Goal: Task Accomplishment & Management: Use online tool/utility

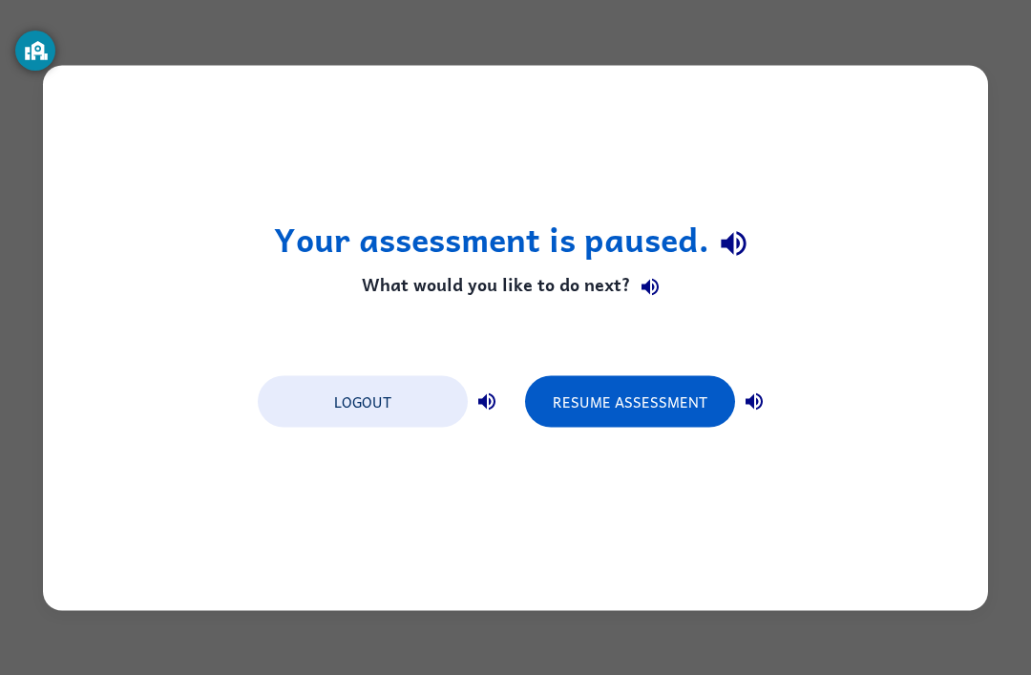
click at [625, 396] on button "Resume Assessment" at bounding box center [630, 401] width 210 height 52
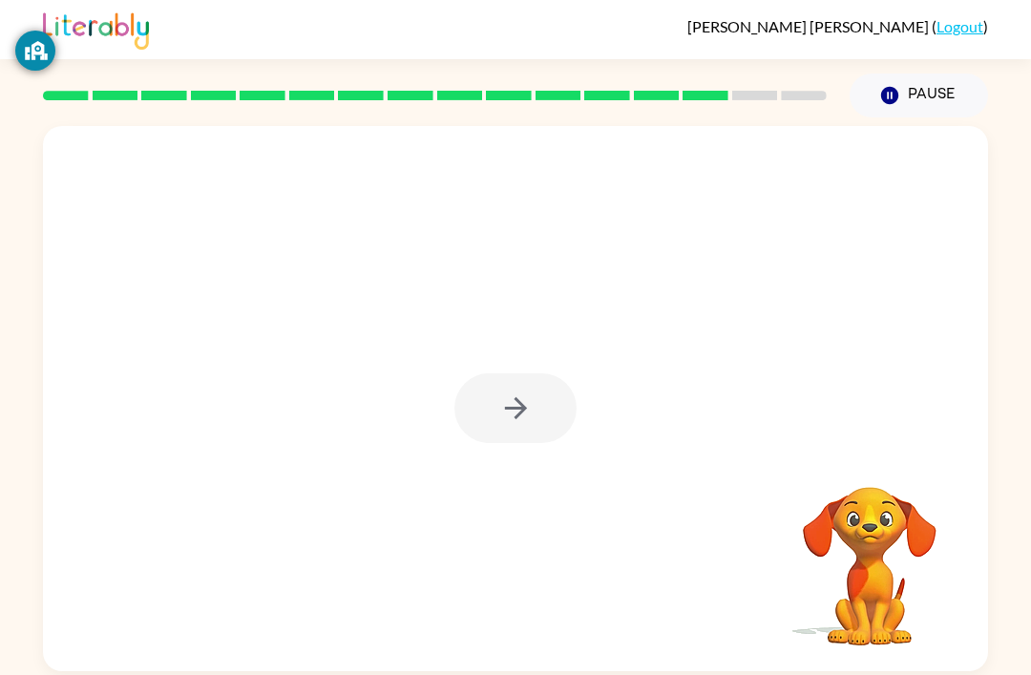
click at [761, 628] on div at bounding box center [515, 398] width 945 height 545
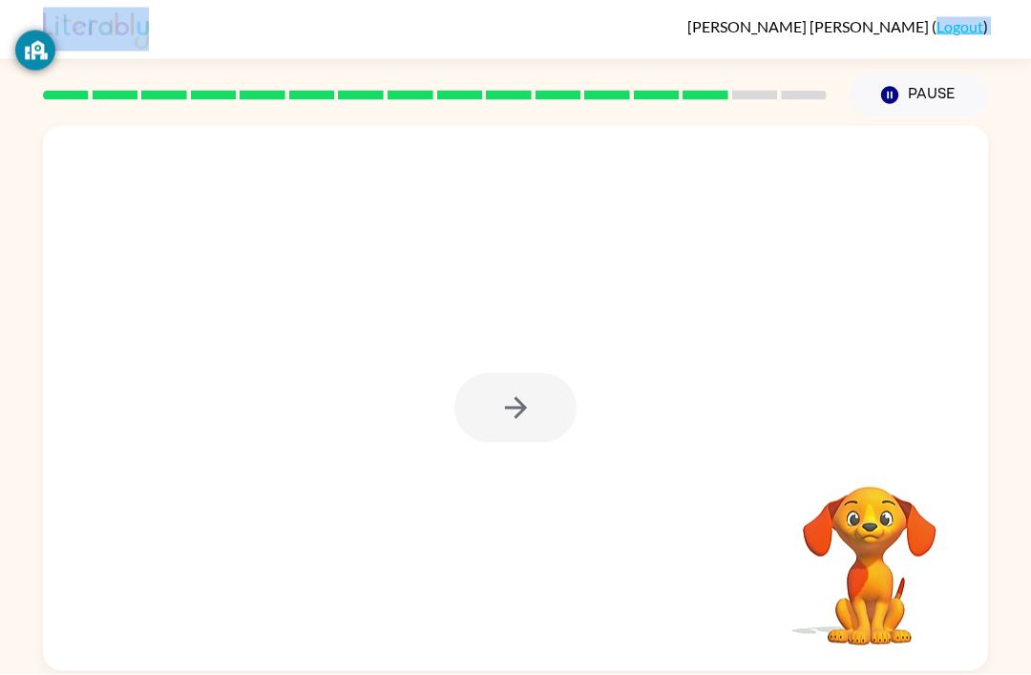
scroll to position [8, 0]
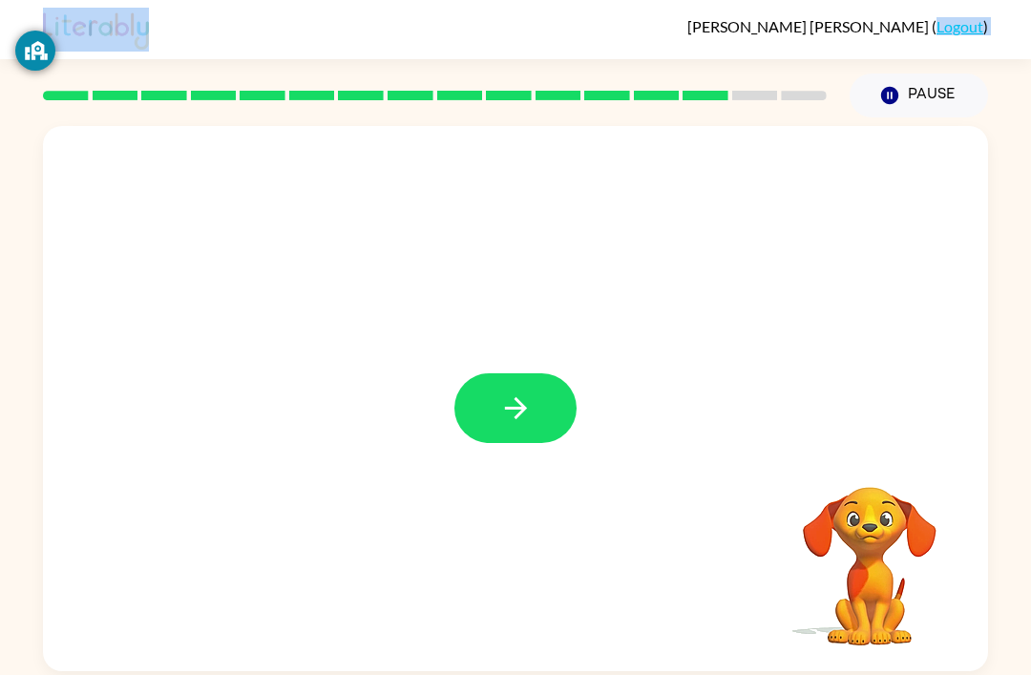
click at [519, 413] on icon "button" at bounding box center [515, 408] width 33 height 33
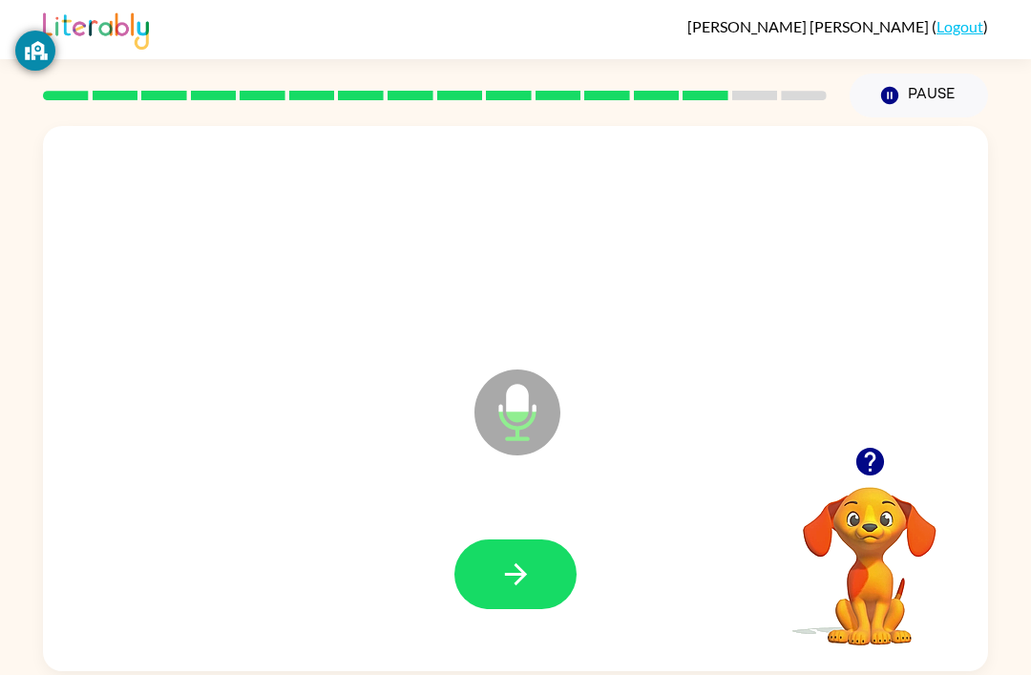
scroll to position [4, 0]
click at [480, 590] on button "button" at bounding box center [516, 575] width 122 height 70
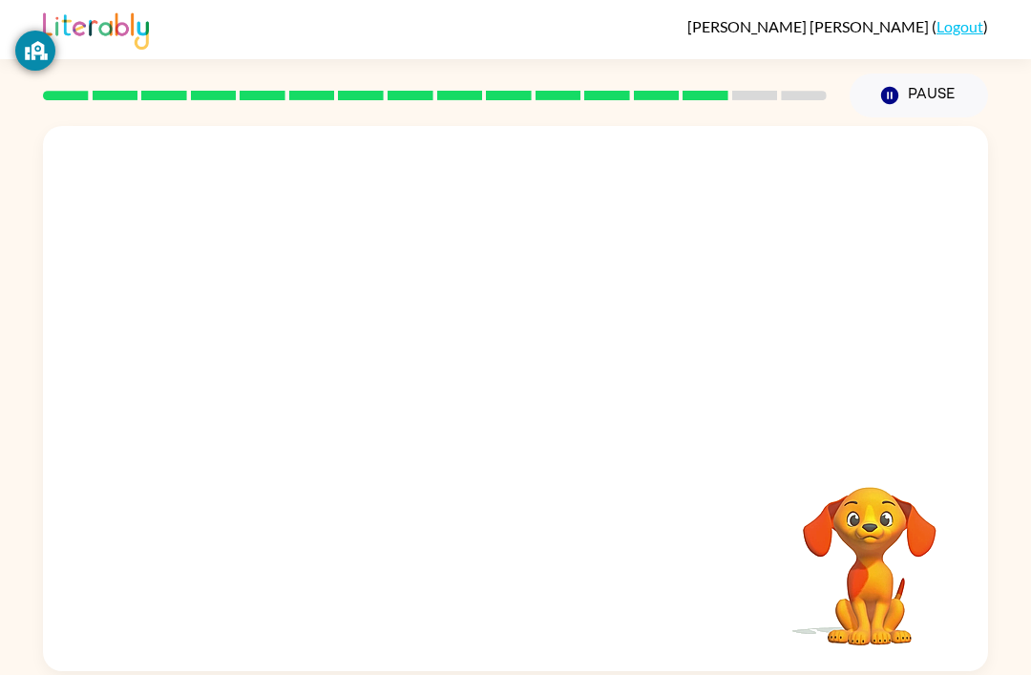
scroll to position [5, 0]
click at [505, 569] on div at bounding box center [516, 575] width 122 height 70
click at [501, 578] on div at bounding box center [516, 575] width 122 height 70
click at [516, 583] on div at bounding box center [516, 575] width 122 height 70
click at [515, 574] on div at bounding box center [516, 575] width 122 height 70
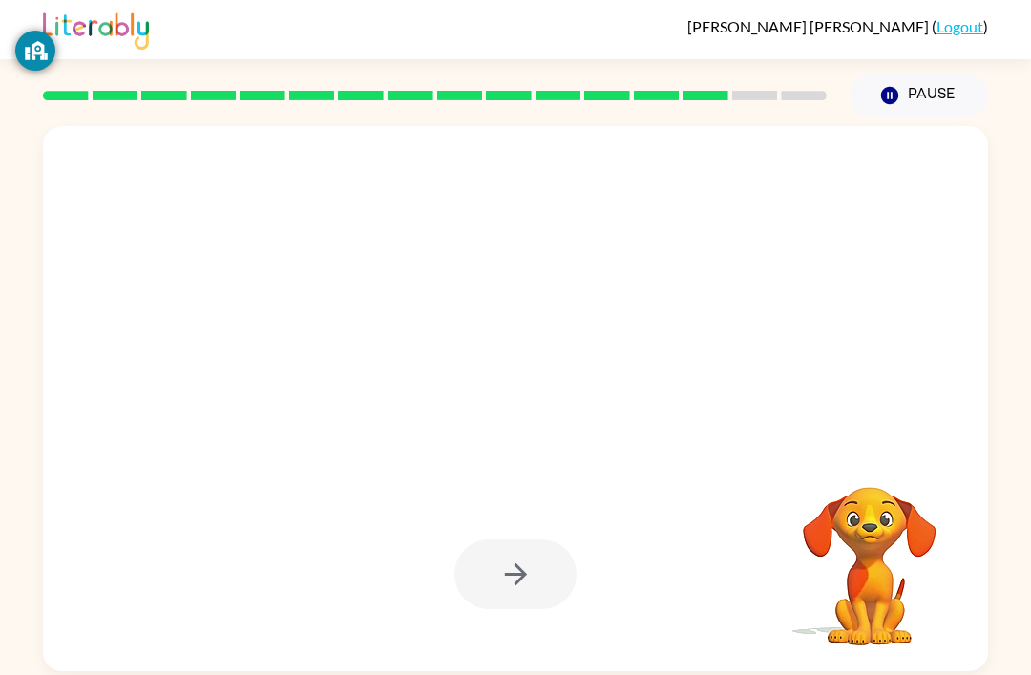
click at [514, 574] on div at bounding box center [516, 575] width 122 height 70
click at [498, 586] on div at bounding box center [516, 575] width 122 height 70
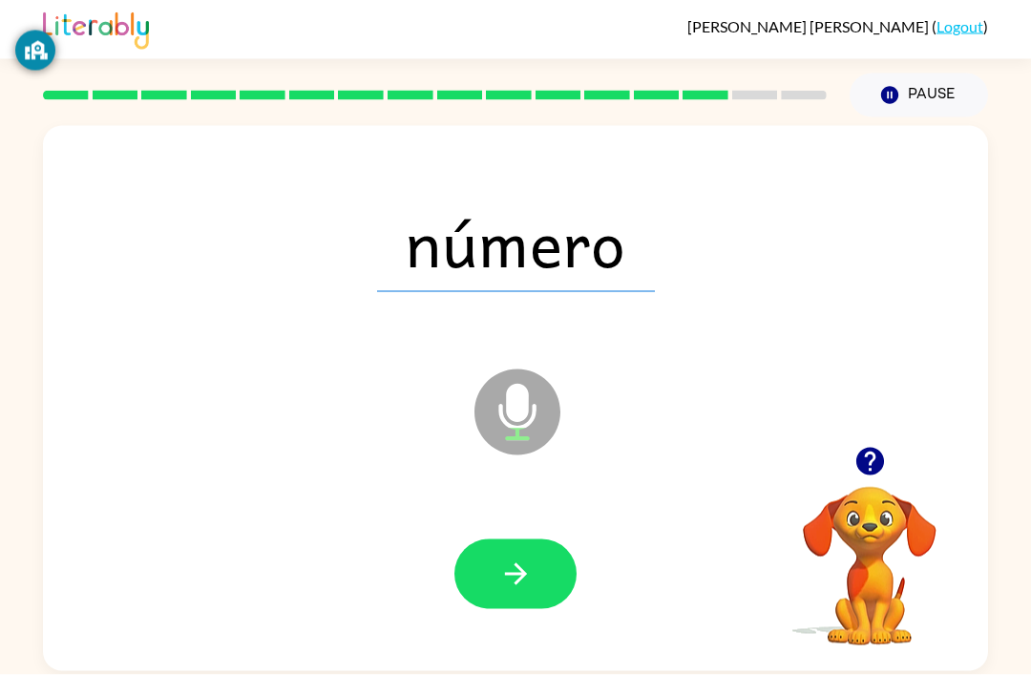
scroll to position [25, 0]
click at [536, 560] on button "button" at bounding box center [516, 575] width 122 height 70
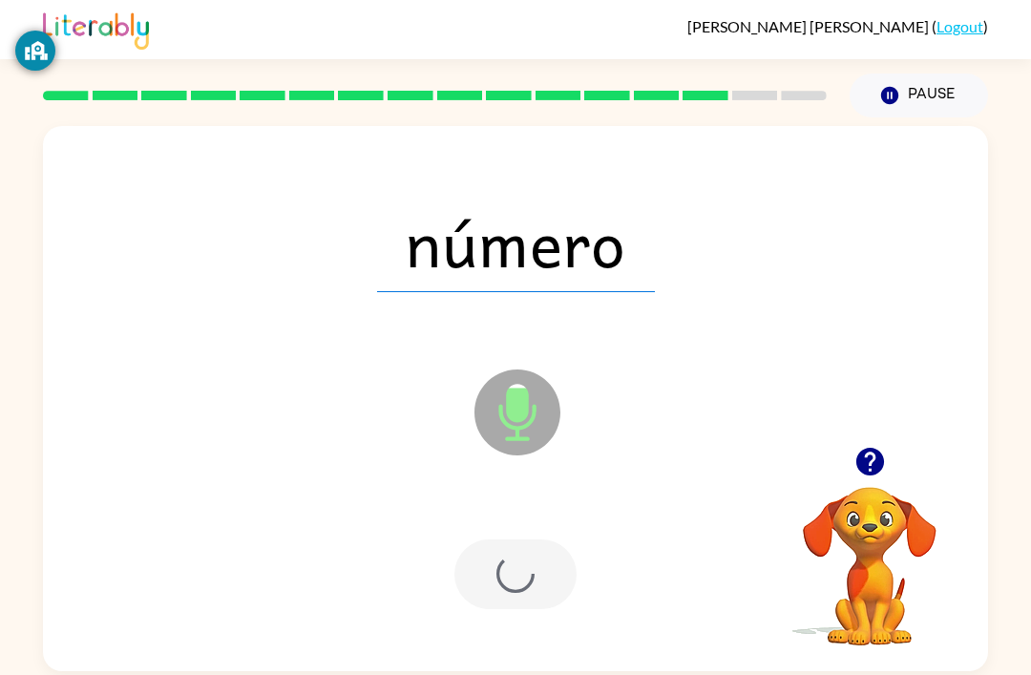
click at [538, 562] on div at bounding box center [516, 575] width 122 height 70
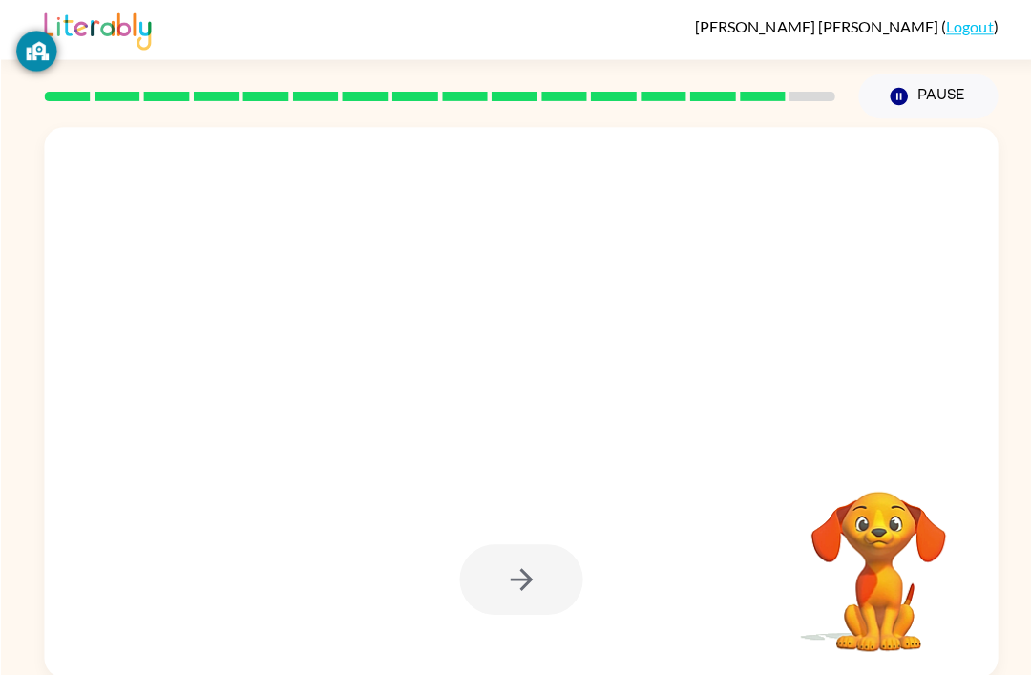
scroll to position [2, 0]
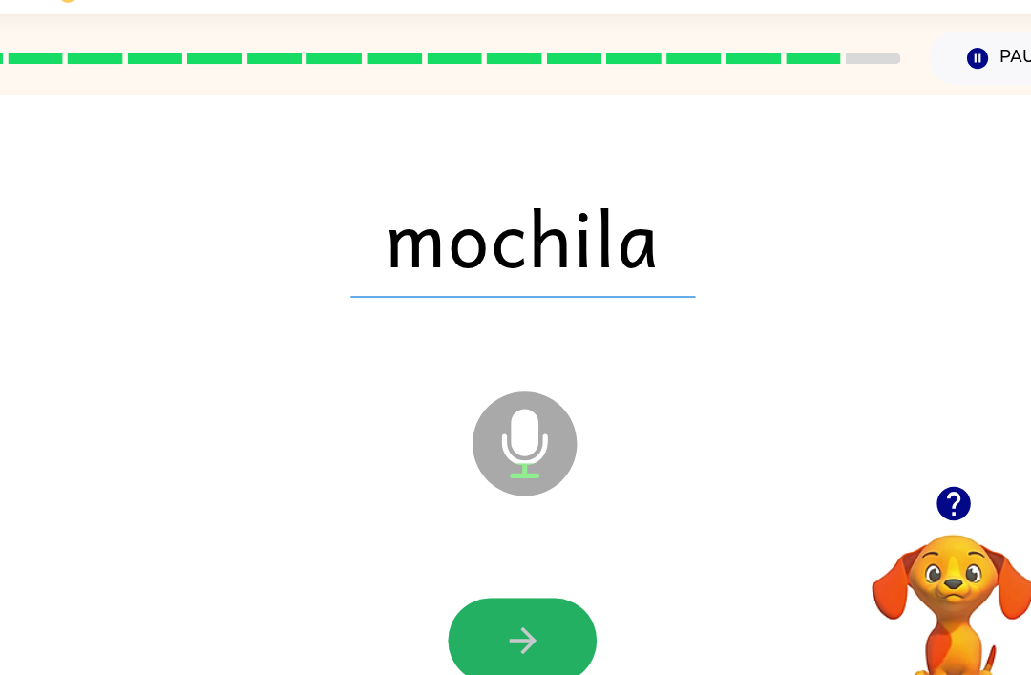
click at [455, 548] on button "button" at bounding box center [516, 575] width 122 height 70
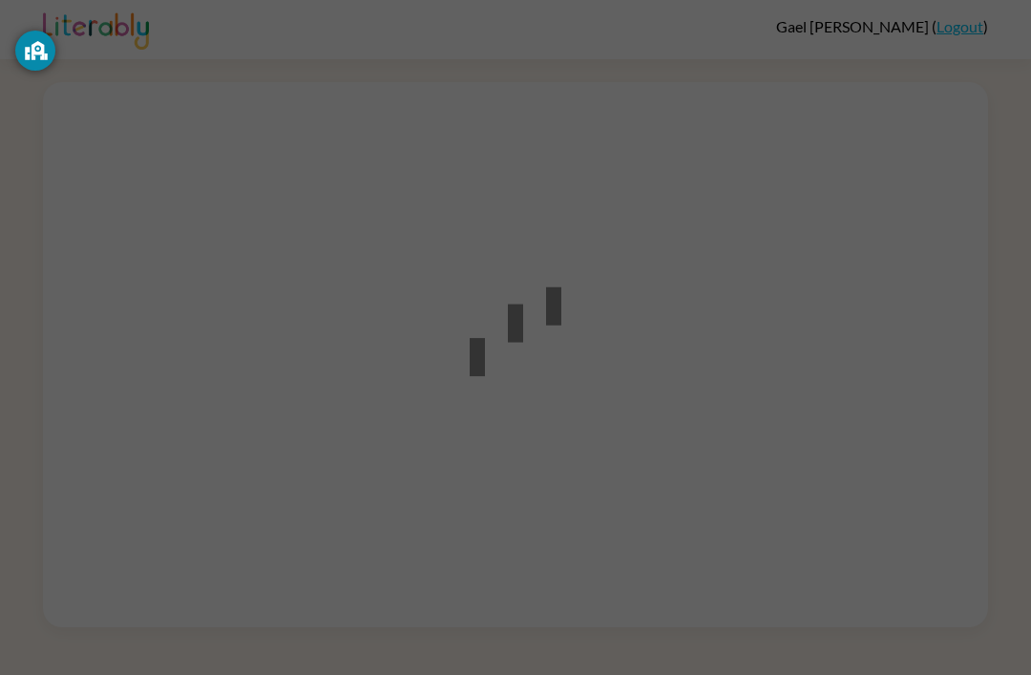
click at [366, 345] on div at bounding box center [515, 337] width 1031 height 675
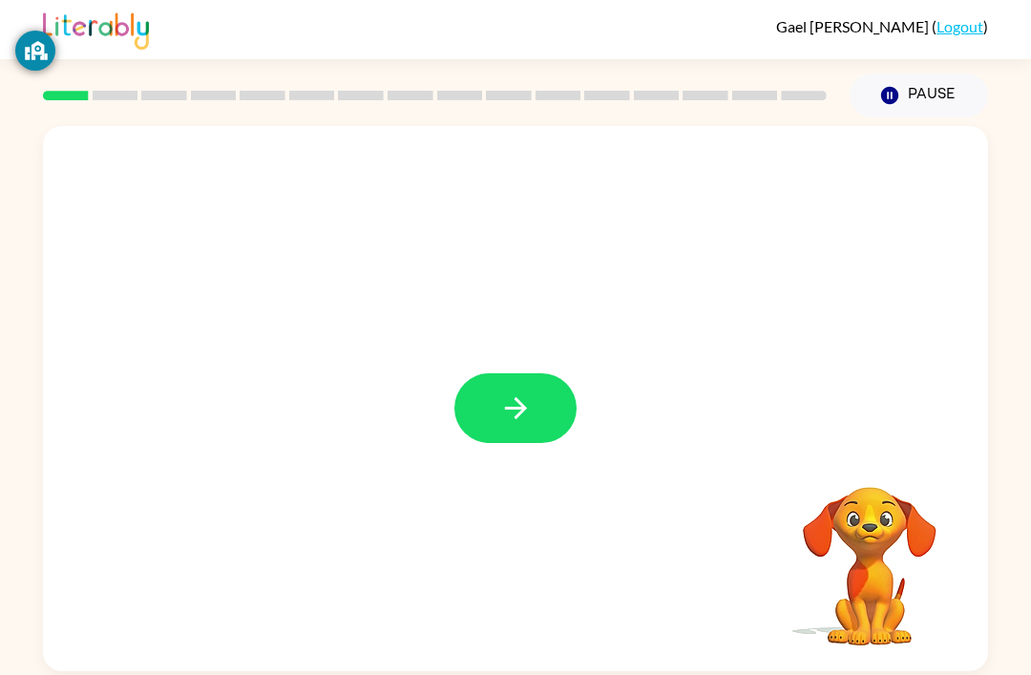
click at [522, 418] on icon "button" at bounding box center [515, 408] width 33 height 33
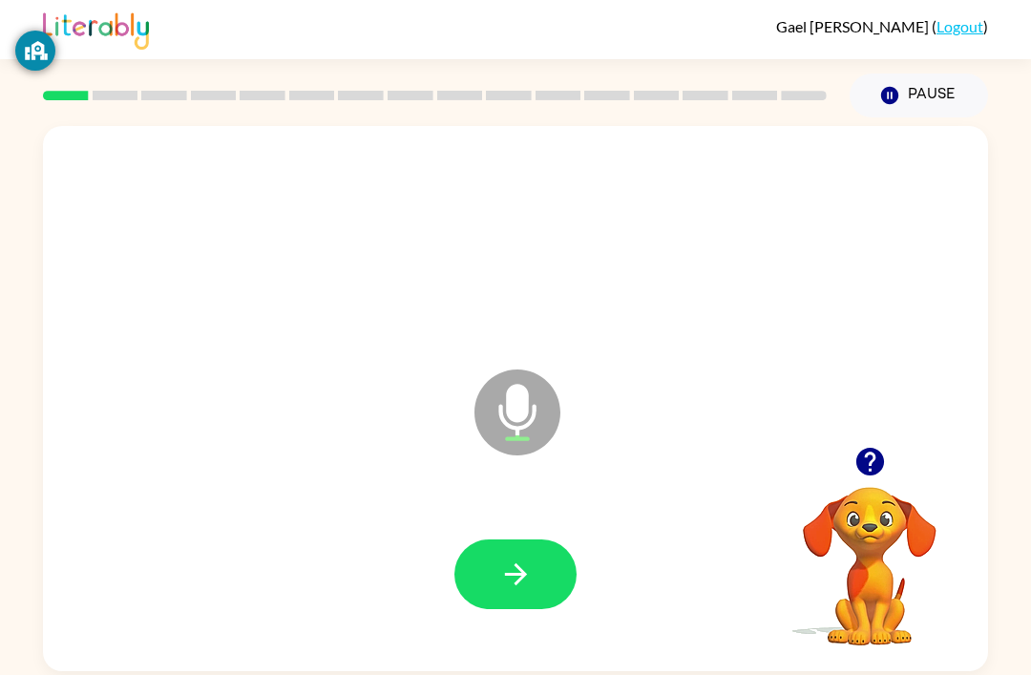
click at [528, 588] on icon "button" at bounding box center [515, 574] width 33 height 33
click at [513, 548] on button "button" at bounding box center [516, 575] width 122 height 70
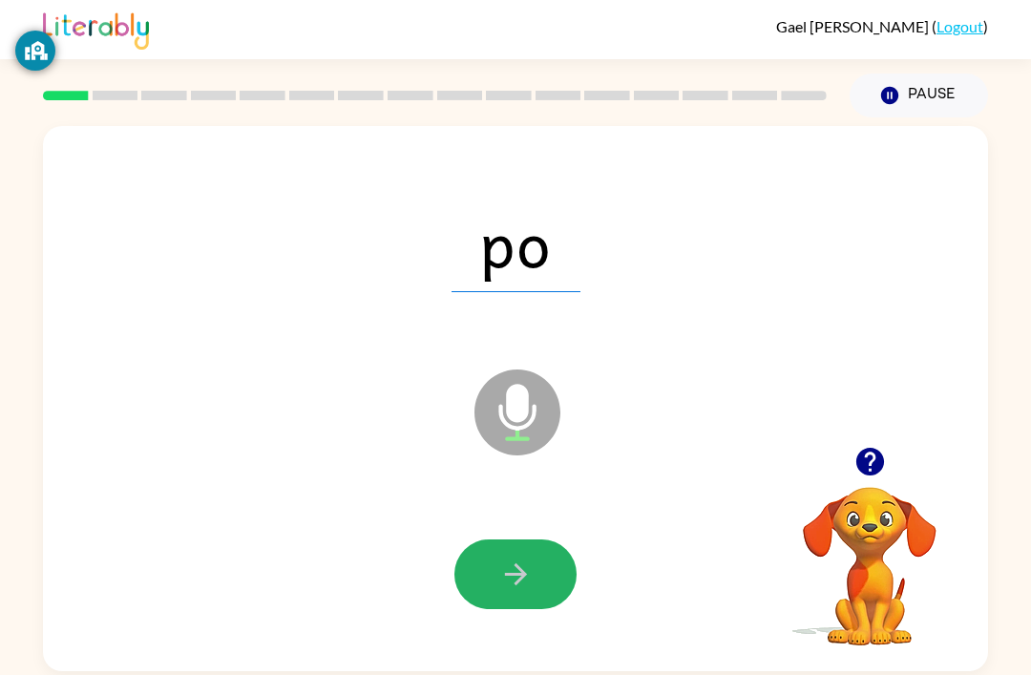
click at [509, 575] on icon "button" at bounding box center [515, 574] width 33 height 33
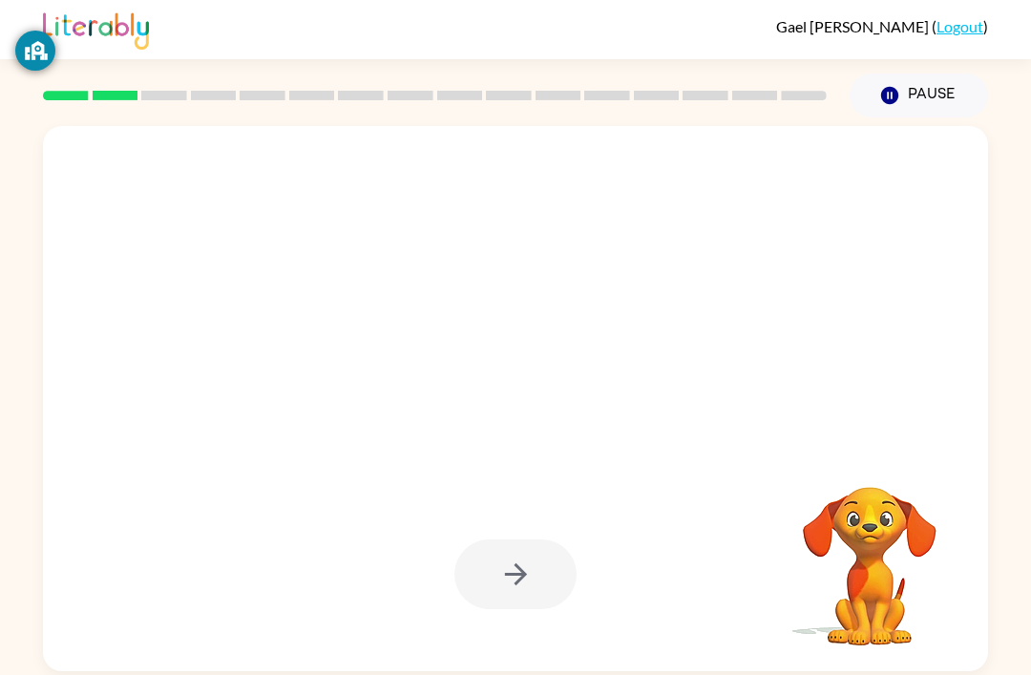
click at [532, 593] on div at bounding box center [516, 575] width 122 height 70
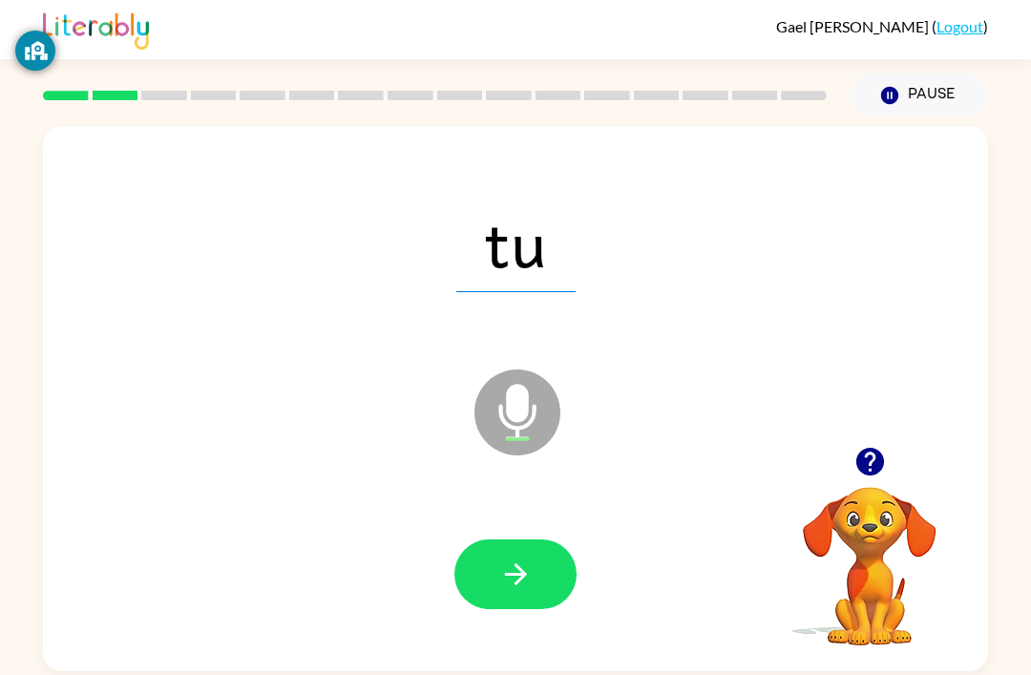
click at [519, 599] on button "button" at bounding box center [516, 575] width 122 height 70
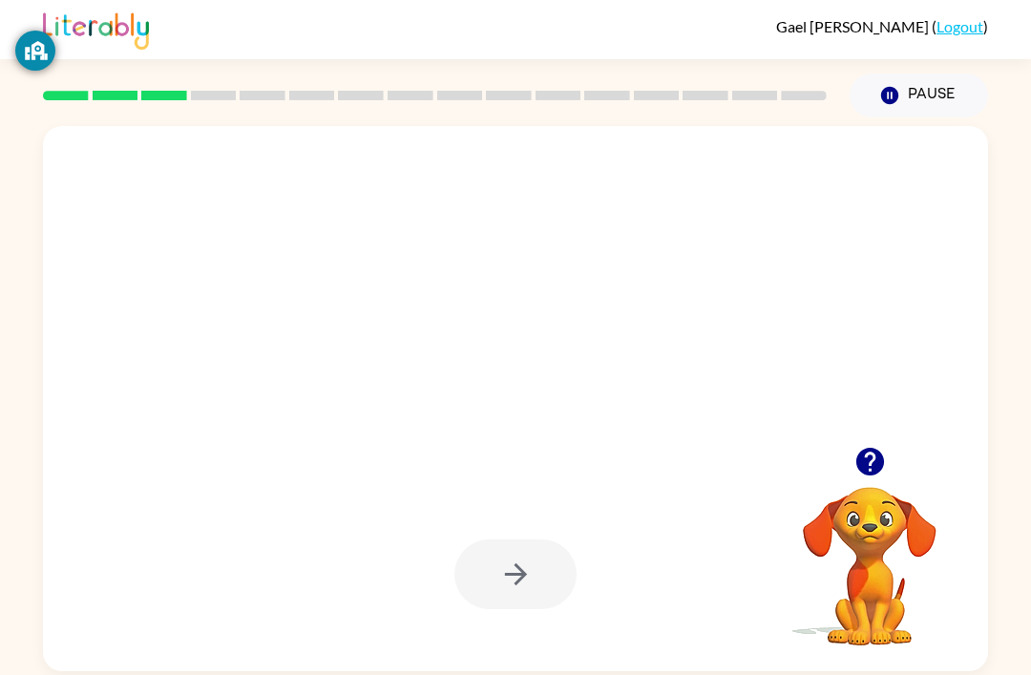
click at [542, 564] on div at bounding box center [516, 575] width 122 height 70
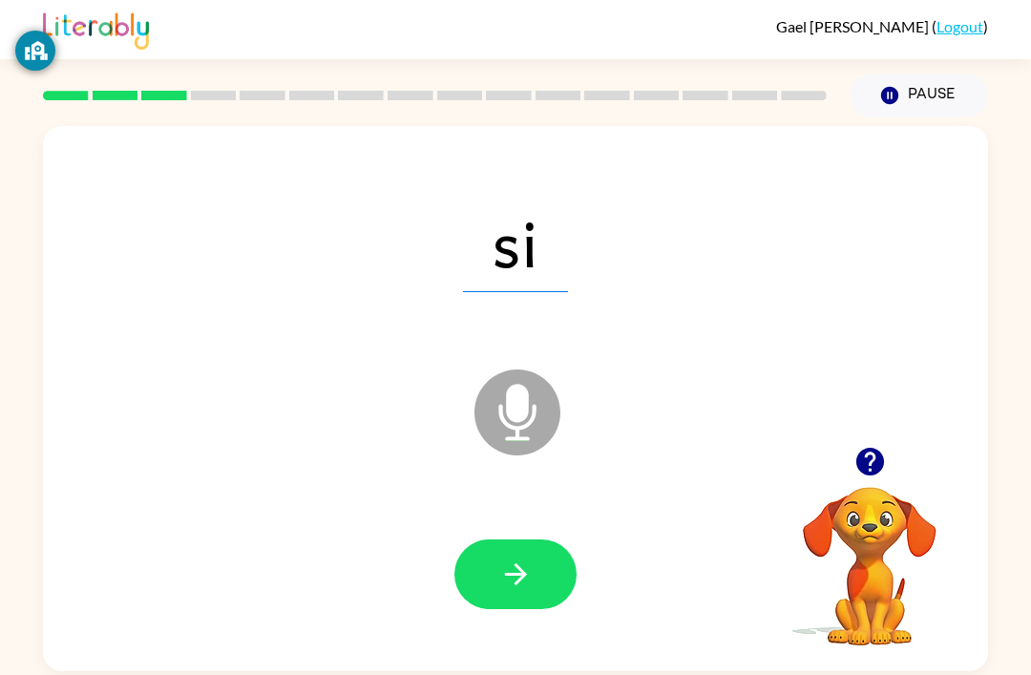
click at [527, 583] on icon "button" at bounding box center [515, 574] width 33 height 33
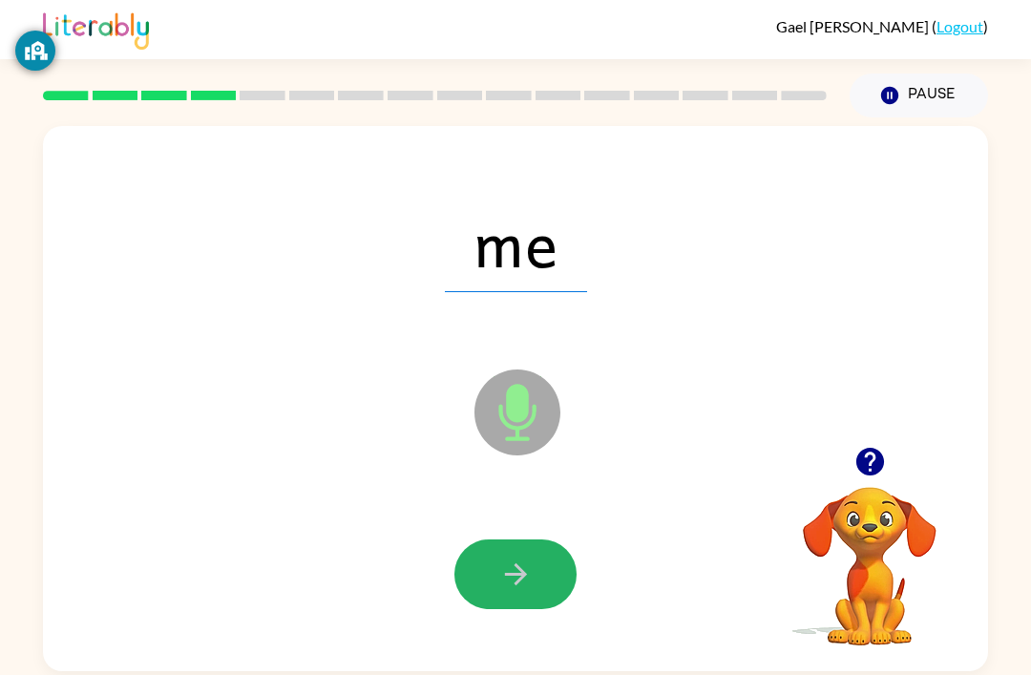
click at [525, 589] on icon "button" at bounding box center [515, 574] width 33 height 33
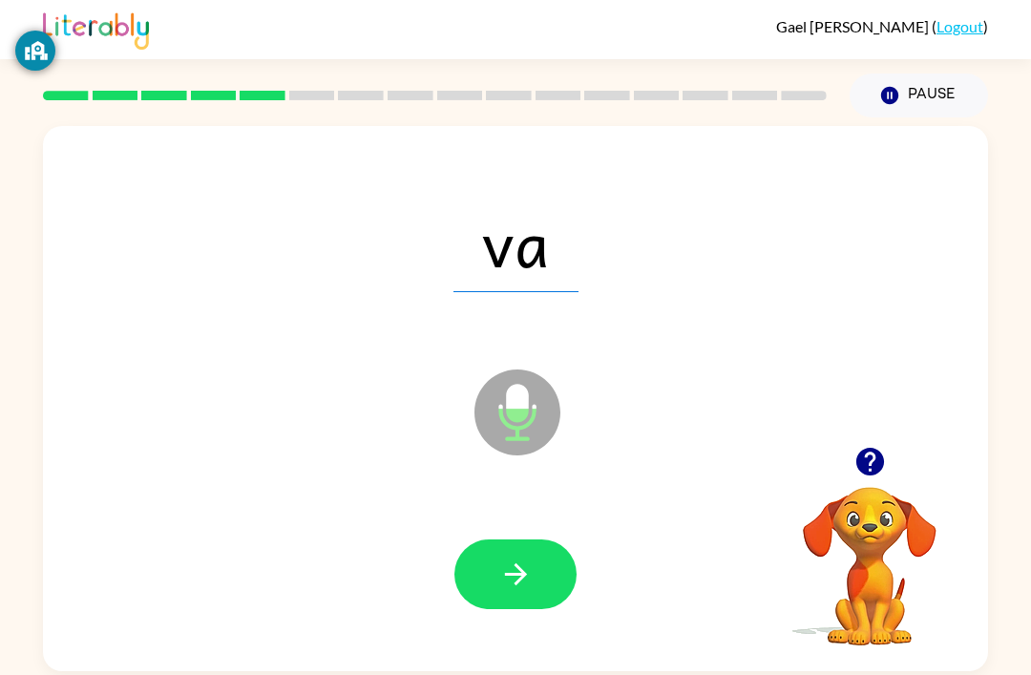
click at [515, 574] on icon "button" at bounding box center [515, 574] width 33 height 33
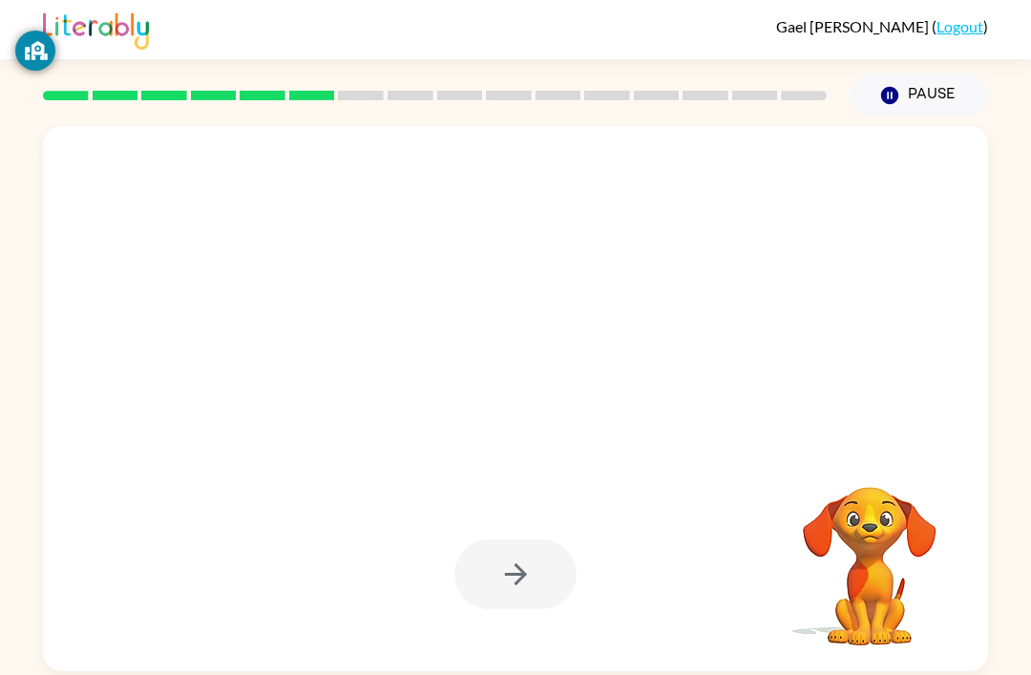
click at [543, 582] on div at bounding box center [516, 575] width 122 height 70
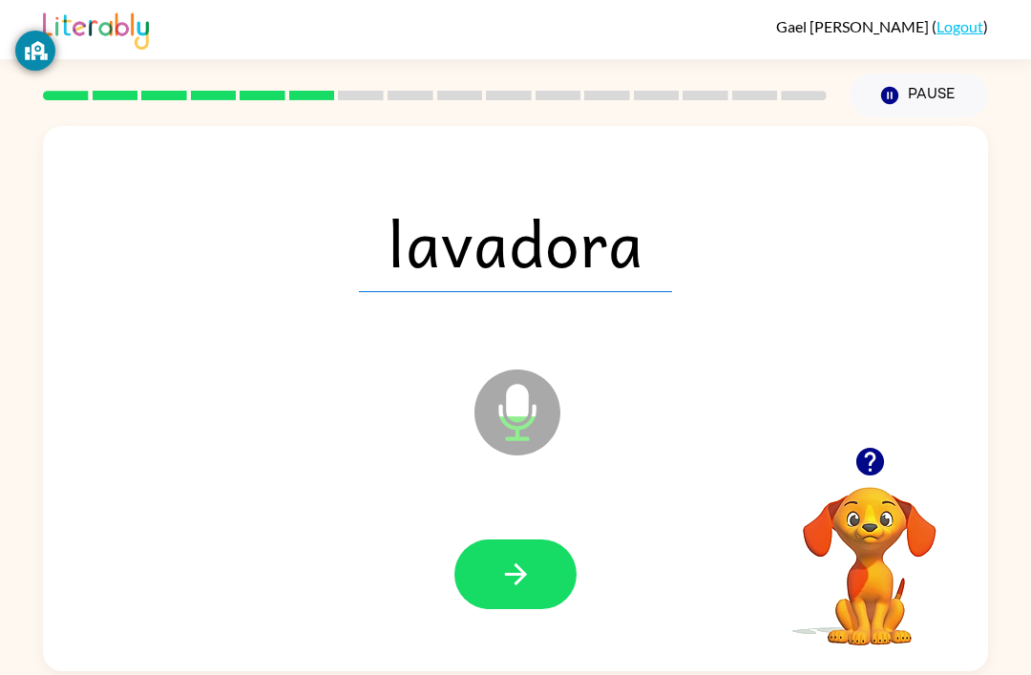
click at [540, 573] on button "button" at bounding box center [516, 575] width 122 height 70
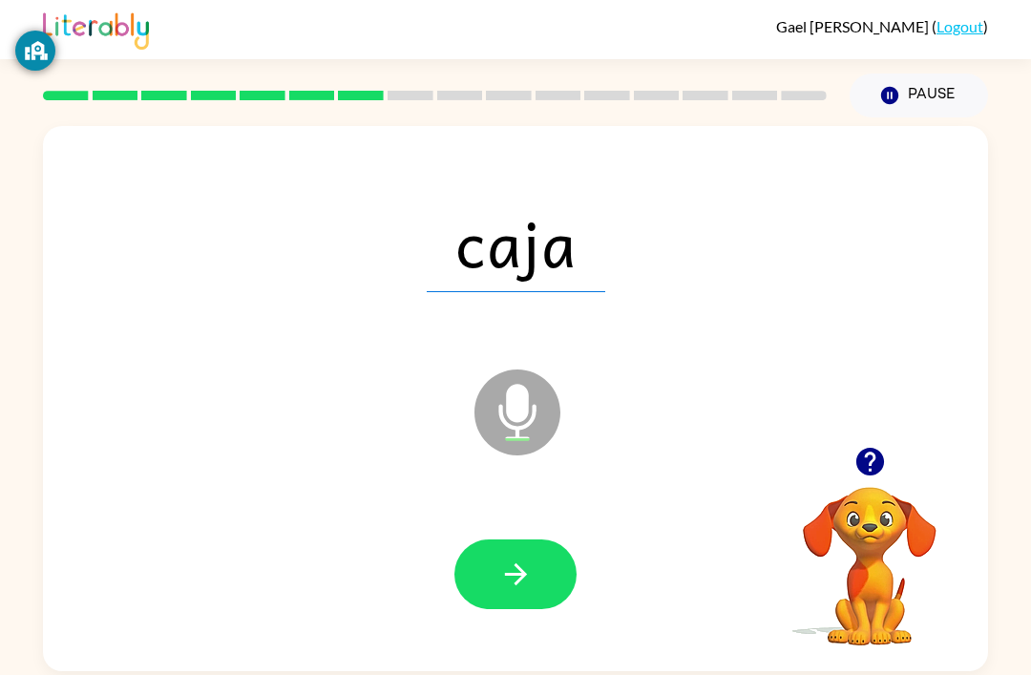
click at [553, 572] on button "button" at bounding box center [516, 575] width 122 height 70
click at [531, 577] on icon "button" at bounding box center [515, 574] width 33 height 33
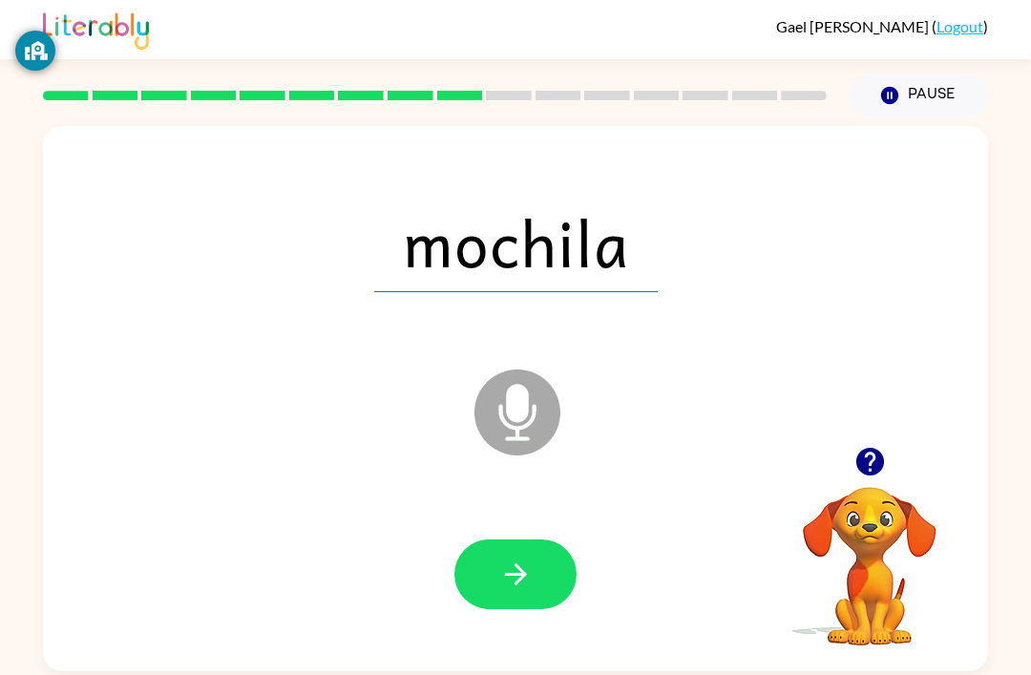
click at [552, 569] on button "button" at bounding box center [516, 575] width 122 height 70
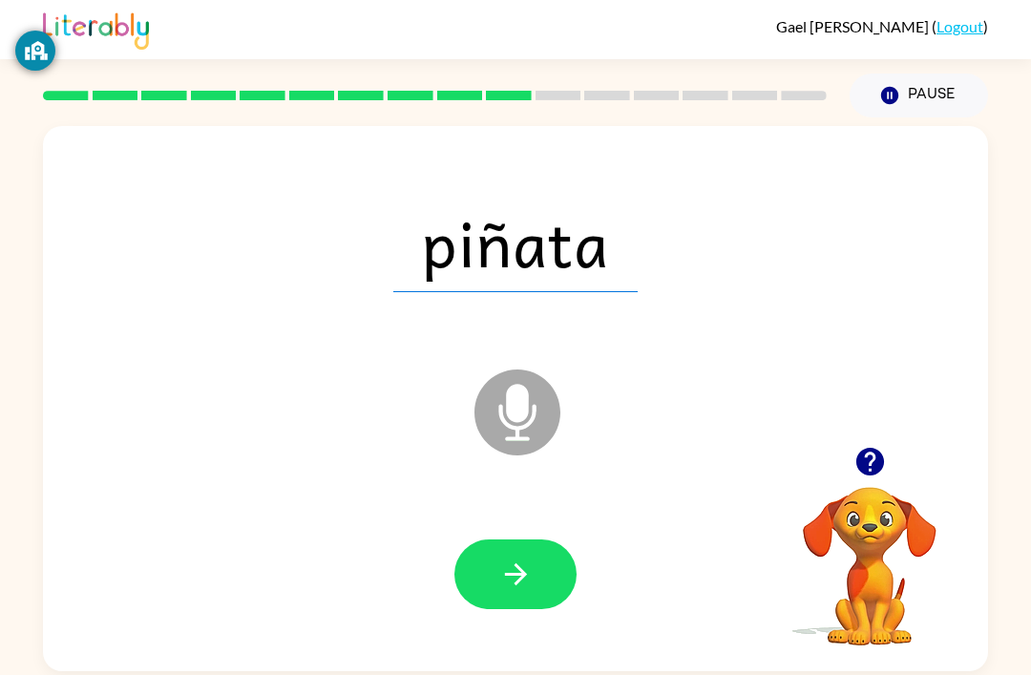
click at [527, 567] on icon "button" at bounding box center [515, 574] width 33 height 33
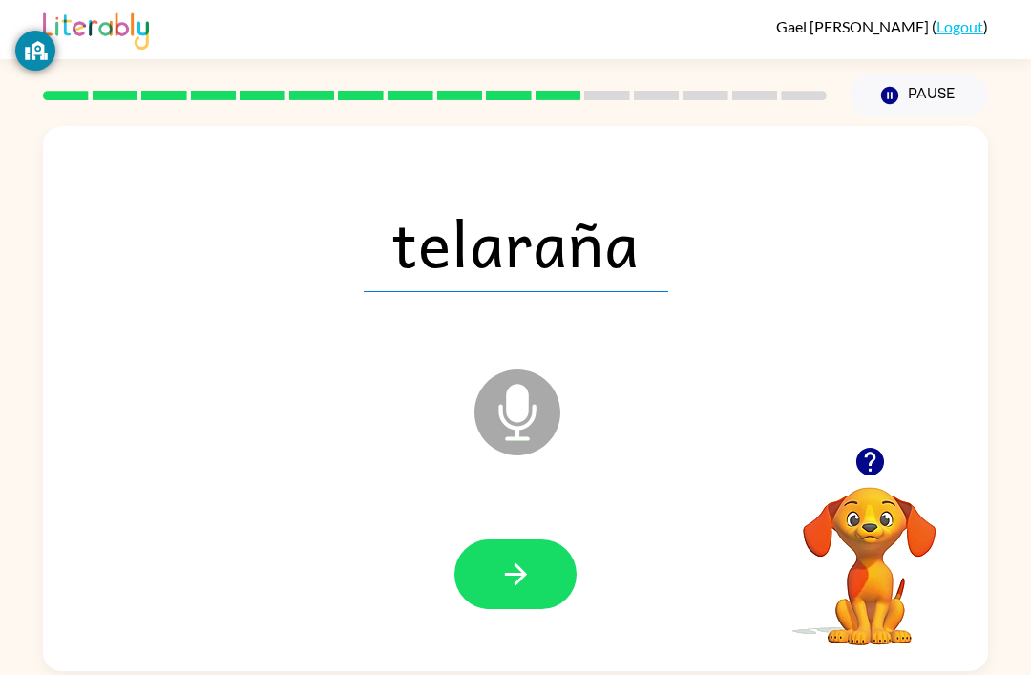
click at [529, 586] on icon "button" at bounding box center [515, 574] width 33 height 33
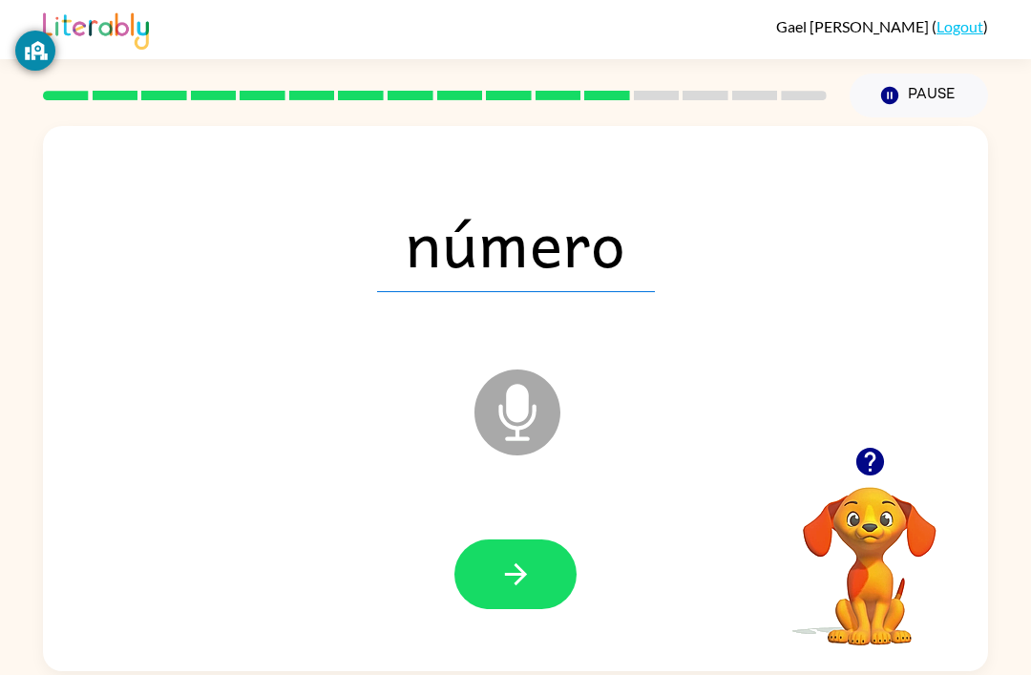
click at [524, 559] on button "button" at bounding box center [516, 575] width 122 height 70
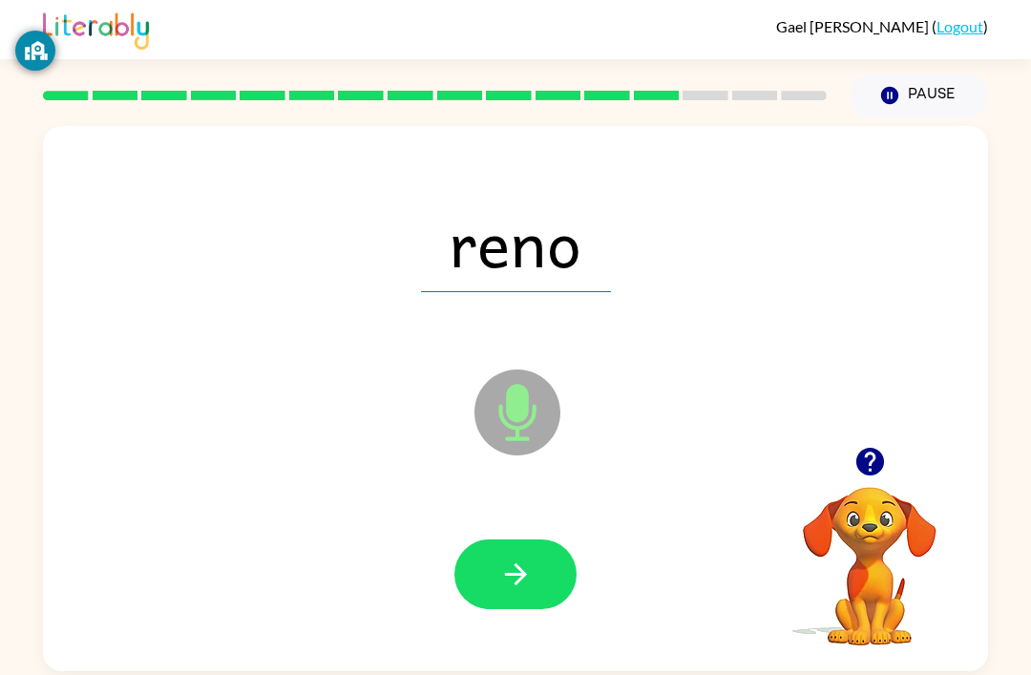
scroll to position [61, 0]
click at [532, 558] on icon "button" at bounding box center [515, 574] width 33 height 33
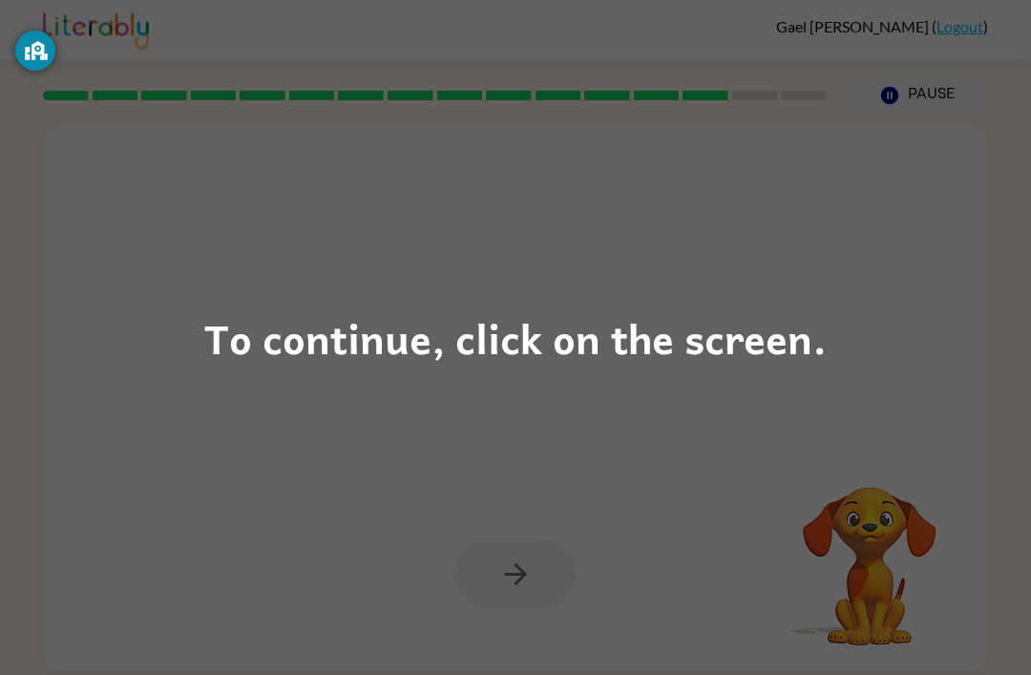
click at [472, 333] on div "To continue, click on the screen." at bounding box center [515, 338] width 623 height 65
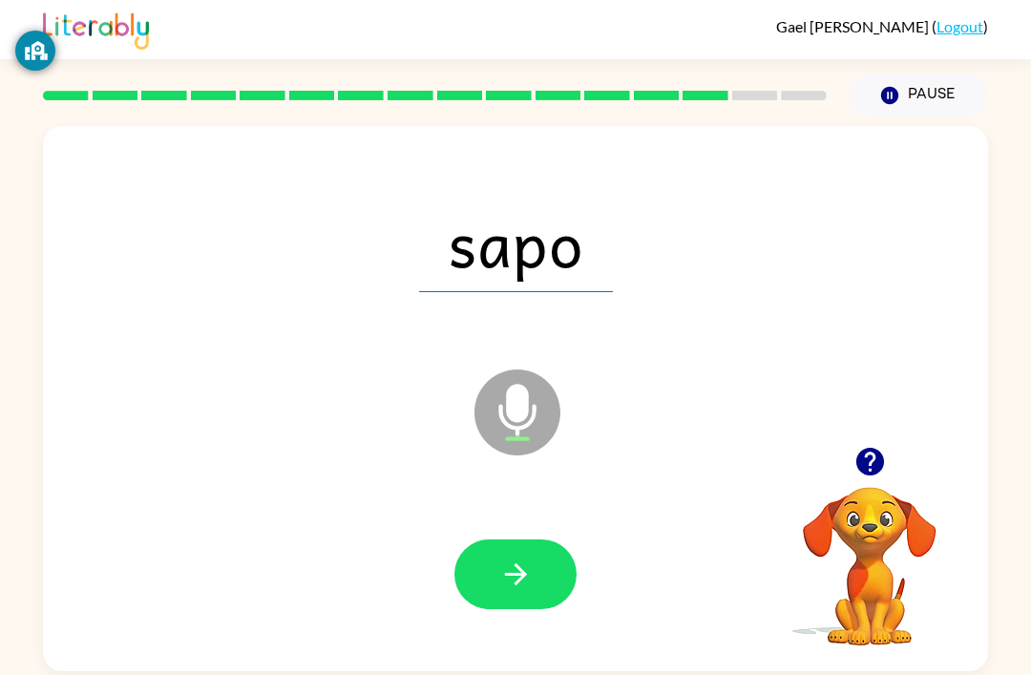
click at [517, 558] on icon "button" at bounding box center [515, 574] width 33 height 33
click at [536, 540] on button "button" at bounding box center [516, 575] width 122 height 70
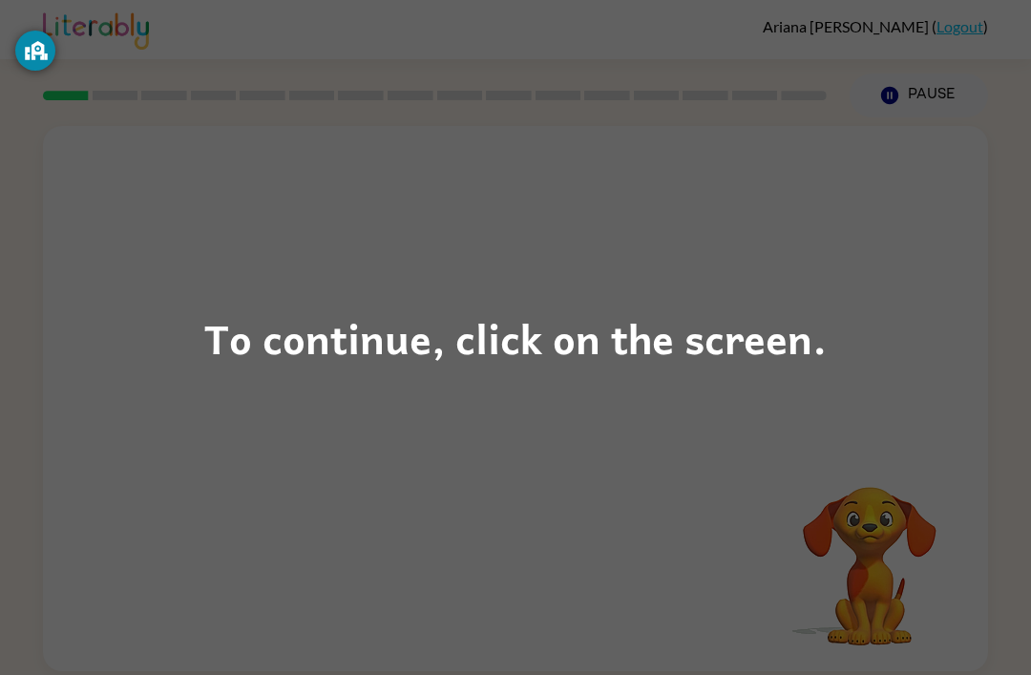
click at [538, 306] on div "To continue, click on the screen." at bounding box center [515, 338] width 623 height 65
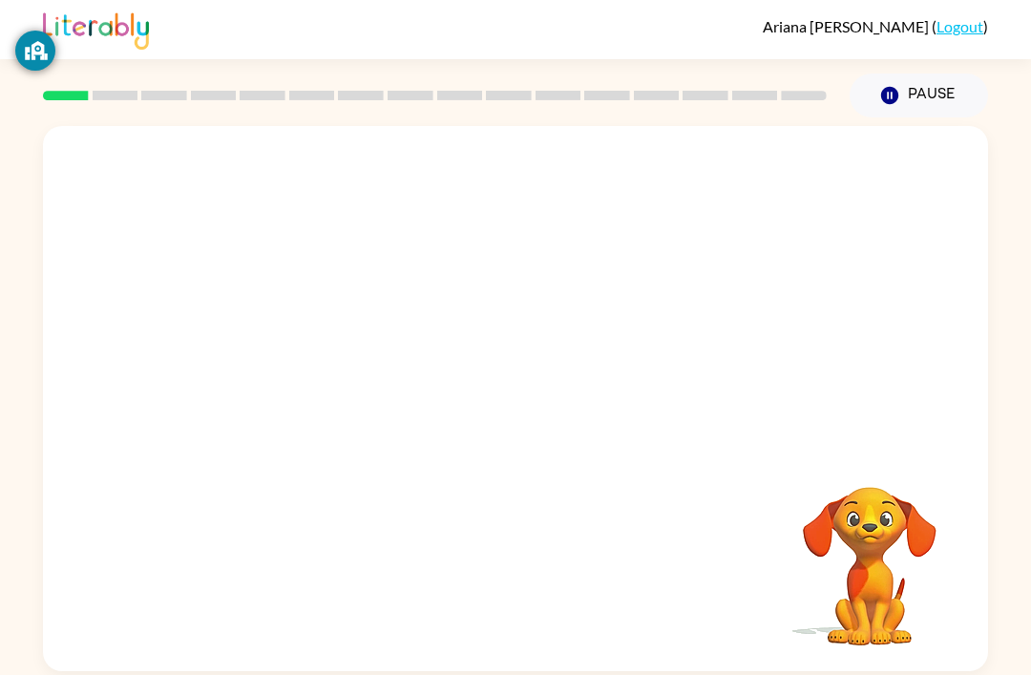
click at [539, 307] on div at bounding box center [515, 286] width 945 height 321
click at [512, 408] on icon "button" at bounding box center [515, 408] width 33 height 33
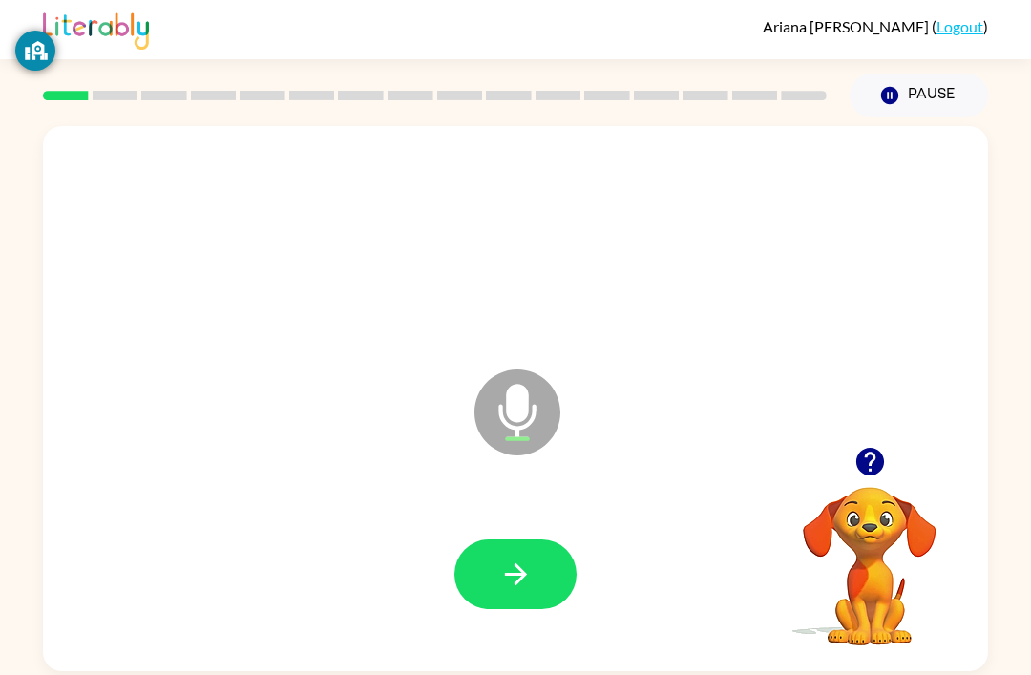
click at [543, 609] on button "button" at bounding box center [516, 575] width 122 height 70
click at [554, 590] on button "button" at bounding box center [516, 575] width 122 height 70
click at [526, 573] on icon "button" at bounding box center [515, 574] width 33 height 33
click at [537, 548] on button "button" at bounding box center [516, 575] width 122 height 70
click at [528, 603] on button "button" at bounding box center [516, 575] width 122 height 70
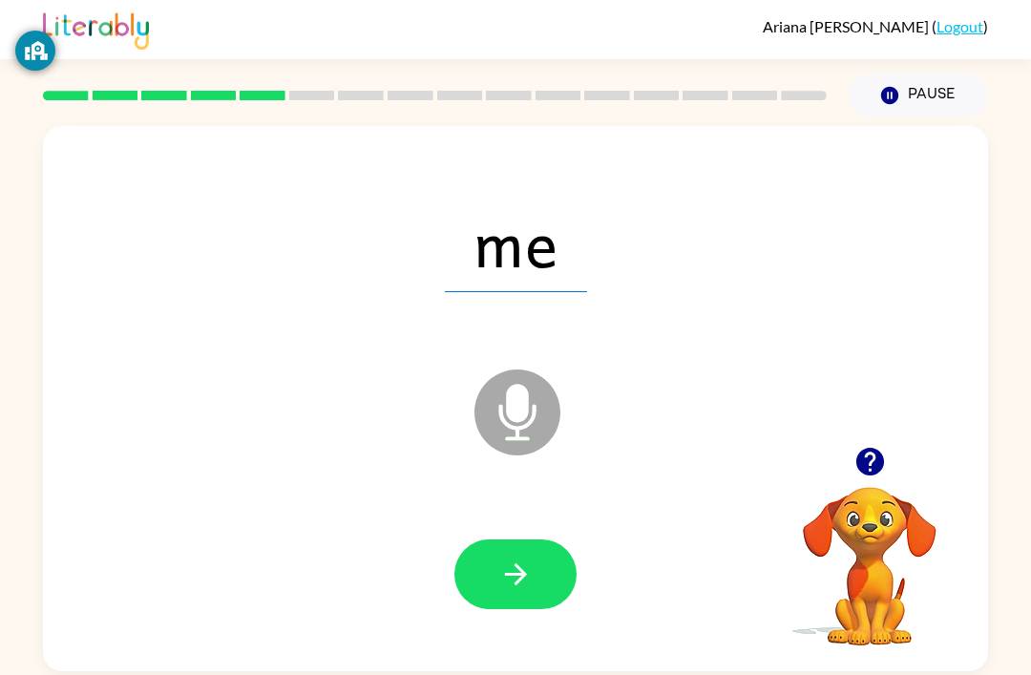
click at [529, 590] on icon "button" at bounding box center [515, 574] width 33 height 33
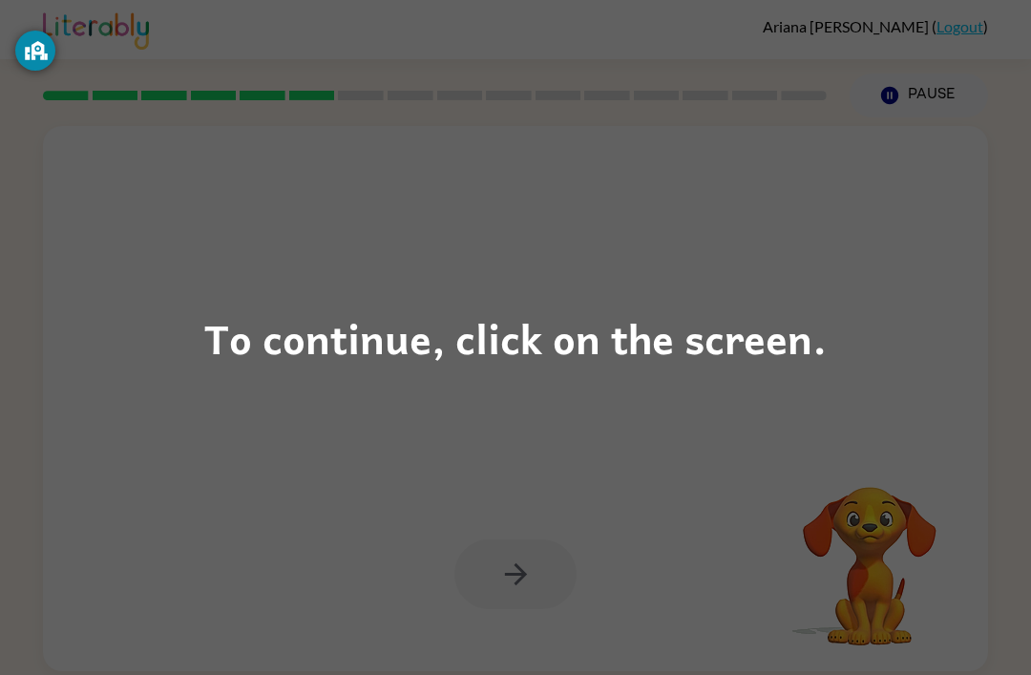
click at [824, 338] on div "To continue, click on the screen." at bounding box center [515, 338] width 623 height 65
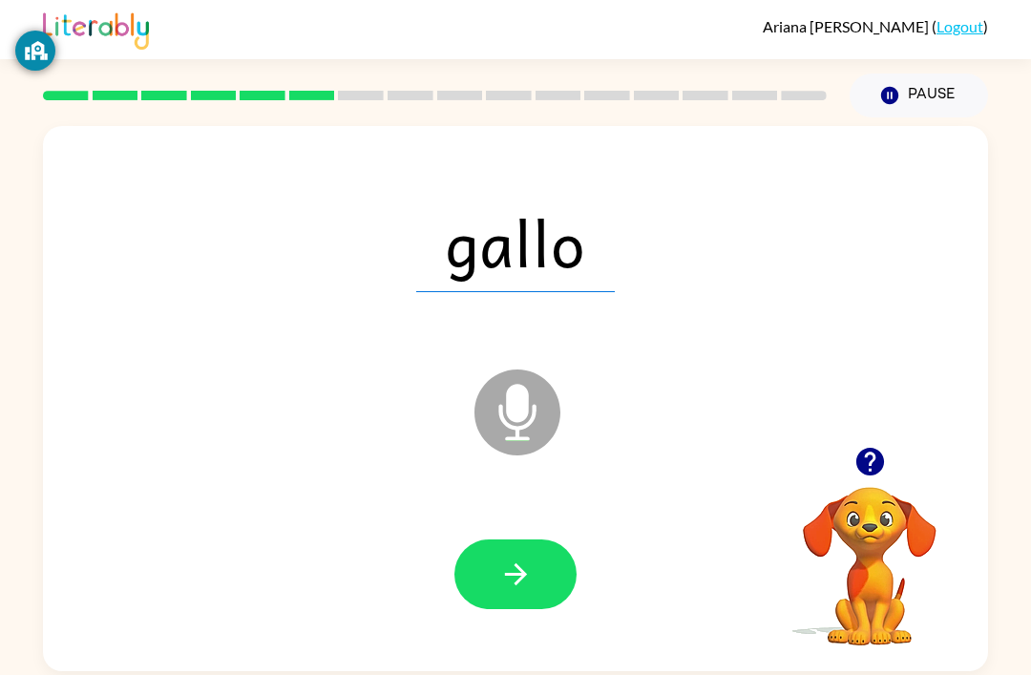
click at [517, 602] on button "button" at bounding box center [516, 575] width 122 height 70
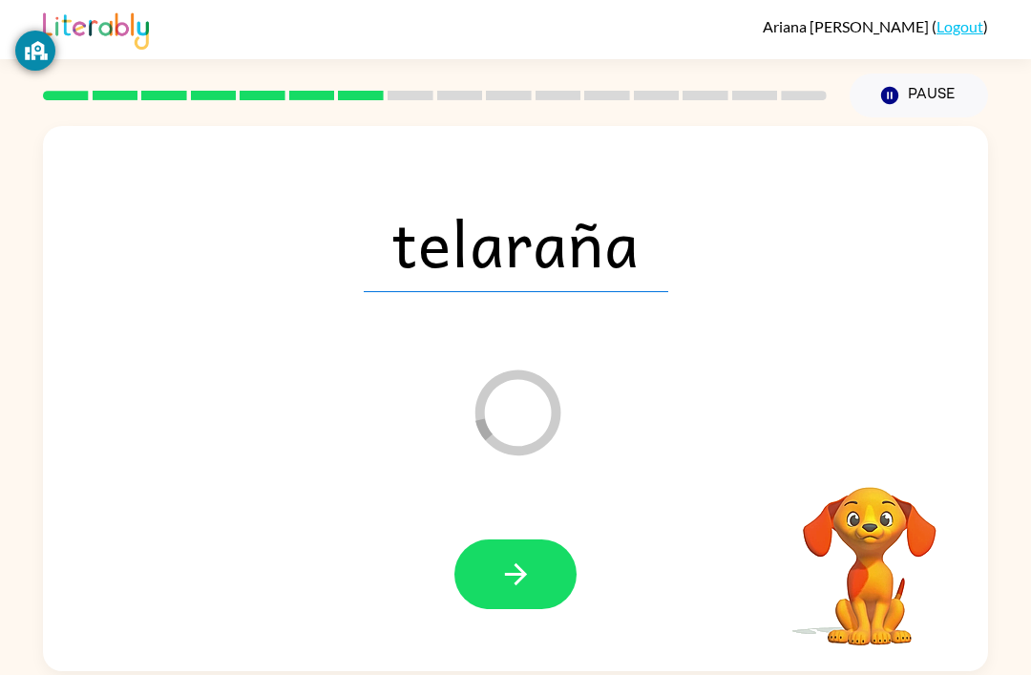
click at [502, 570] on icon "button" at bounding box center [515, 574] width 33 height 33
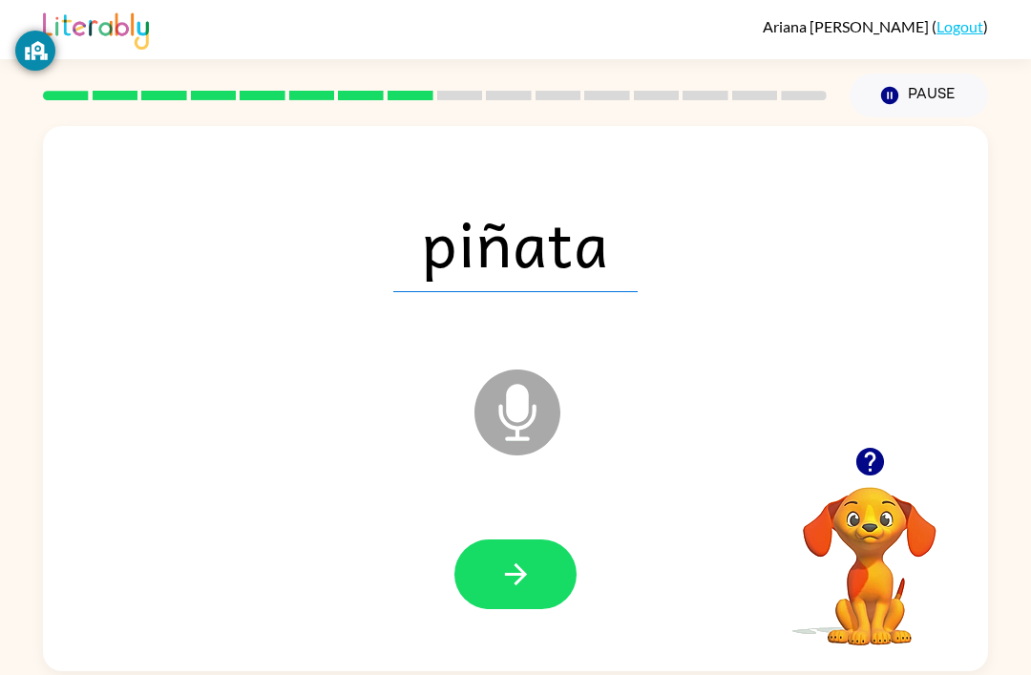
click at [529, 570] on icon "button" at bounding box center [515, 574] width 33 height 33
click at [534, 587] on button "button" at bounding box center [516, 575] width 122 height 70
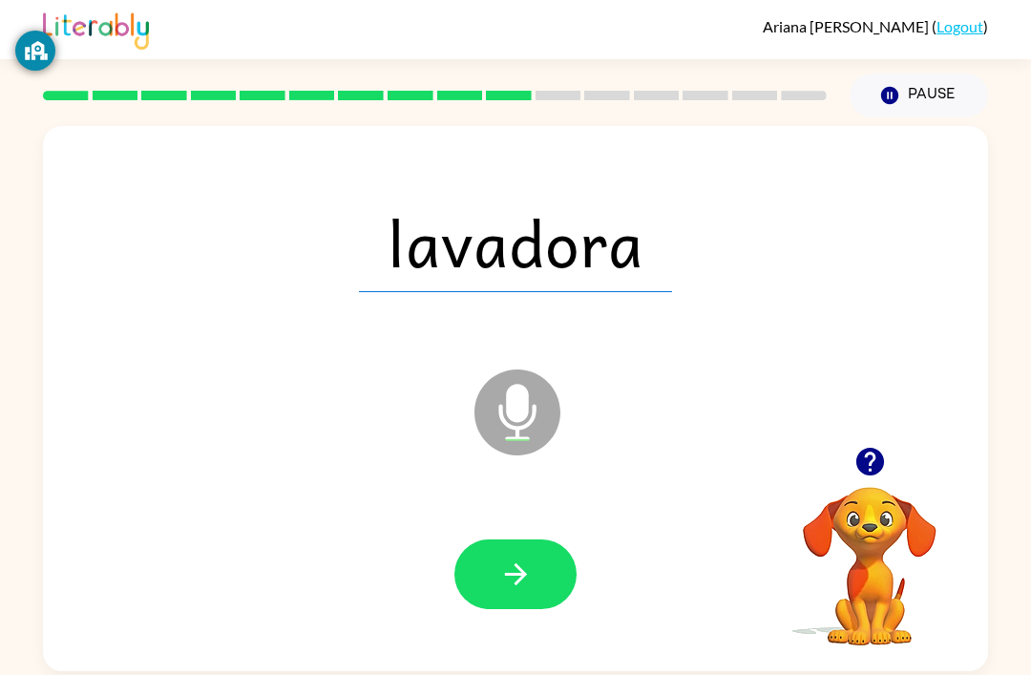
click at [528, 572] on icon "button" at bounding box center [515, 574] width 33 height 33
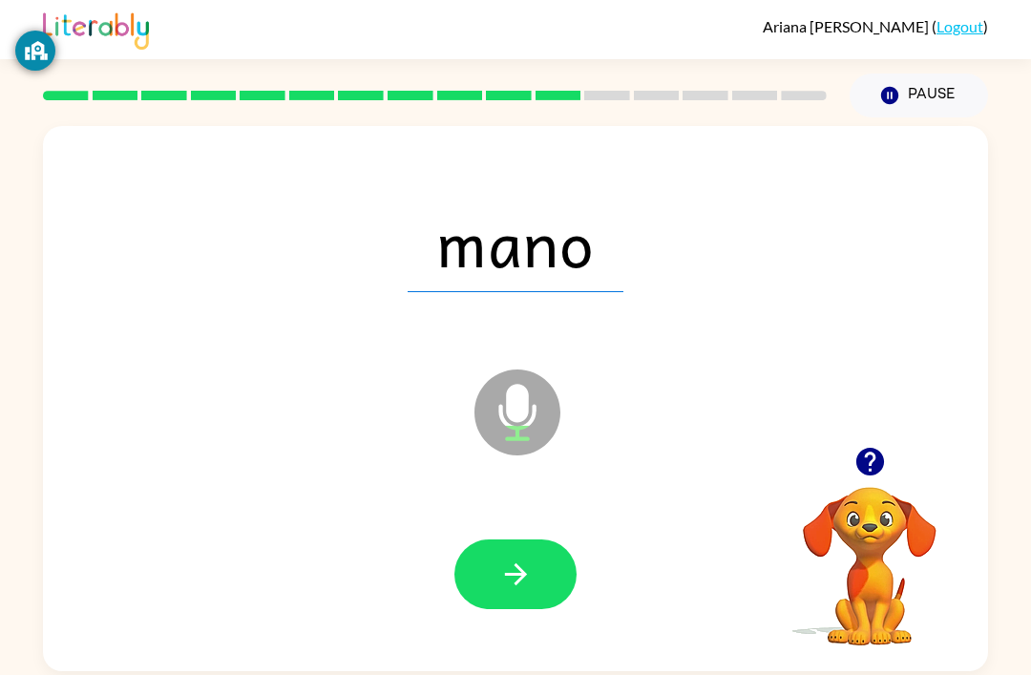
click at [527, 589] on icon "button" at bounding box center [515, 574] width 33 height 33
click at [519, 574] on icon "button" at bounding box center [515, 574] width 33 height 33
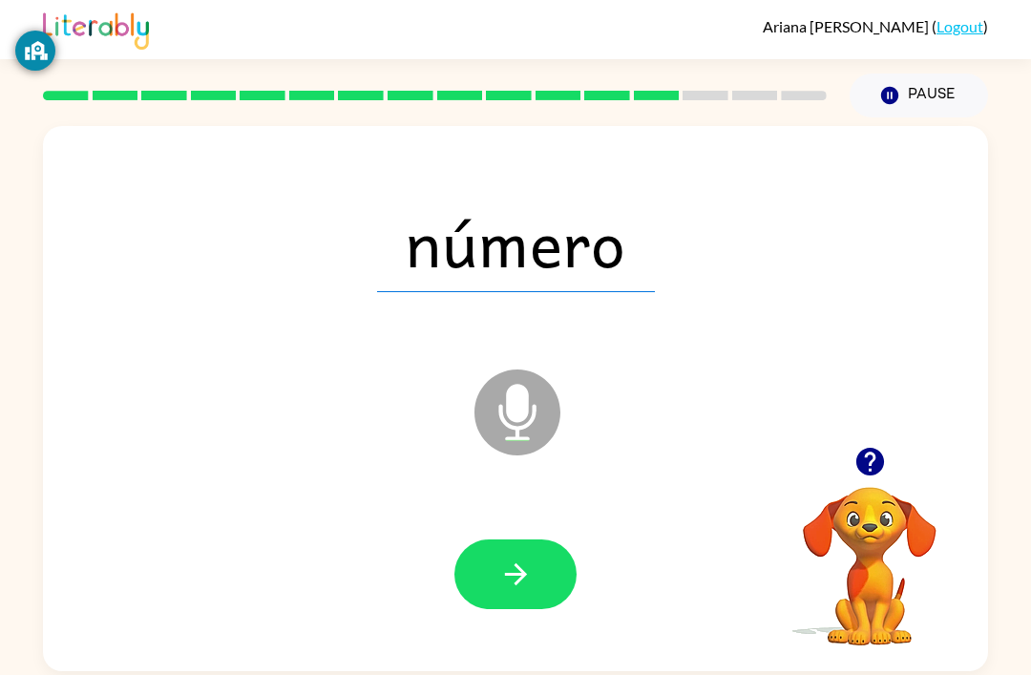
click at [545, 608] on button "button" at bounding box center [516, 575] width 122 height 70
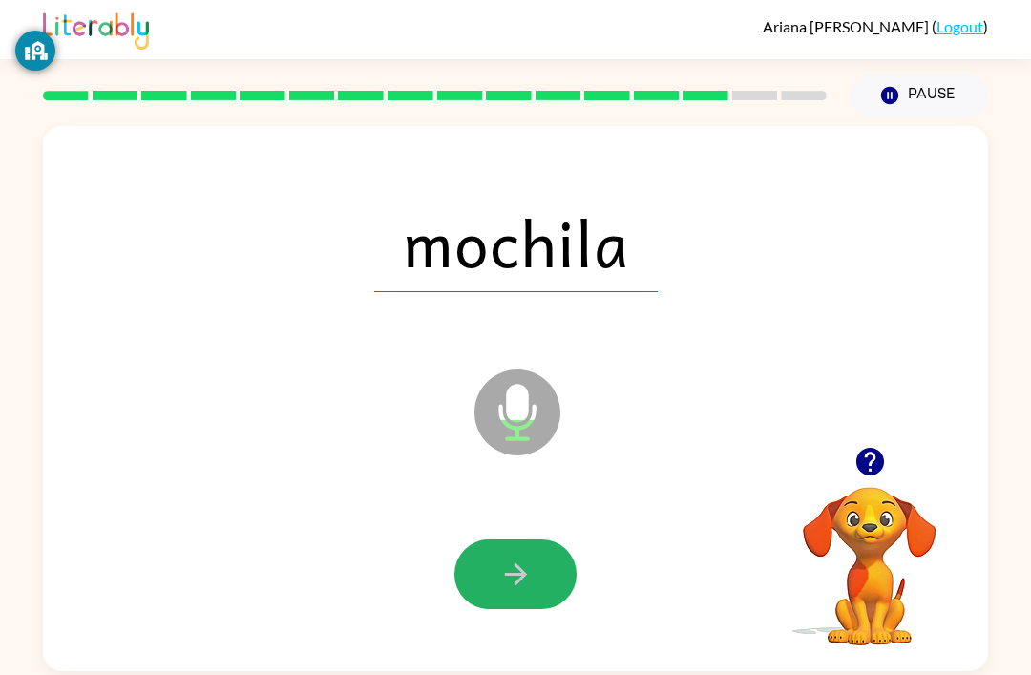
click at [525, 596] on button "button" at bounding box center [516, 575] width 122 height 70
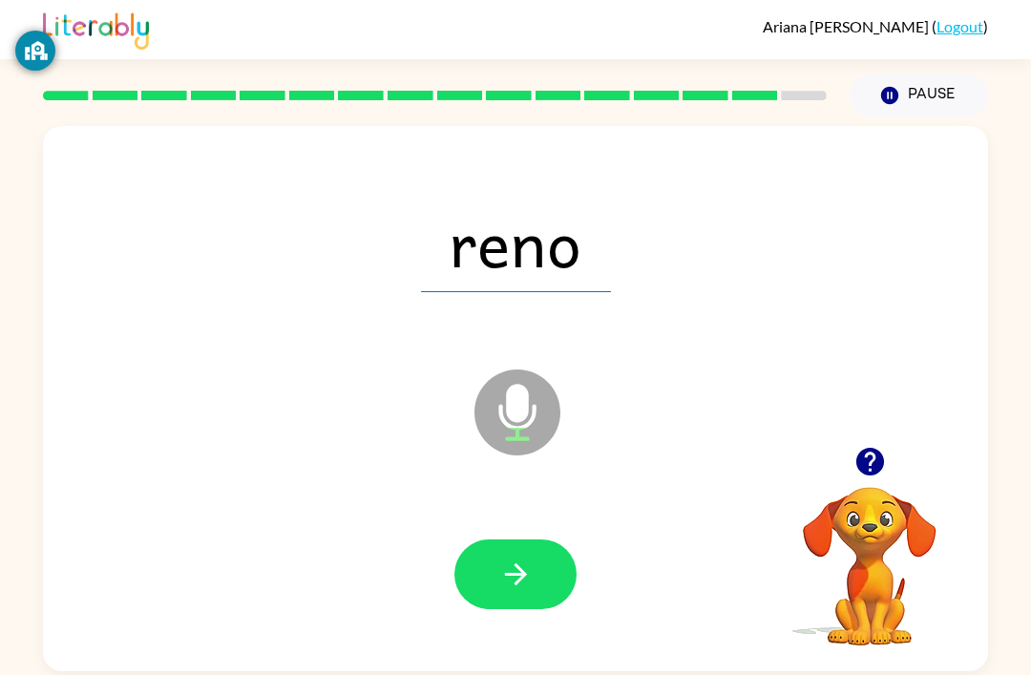
click at [530, 566] on icon "button" at bounding box center [515, 574] width 33 height 33
